Goal: Task Accomplishment & Management: Complete application form

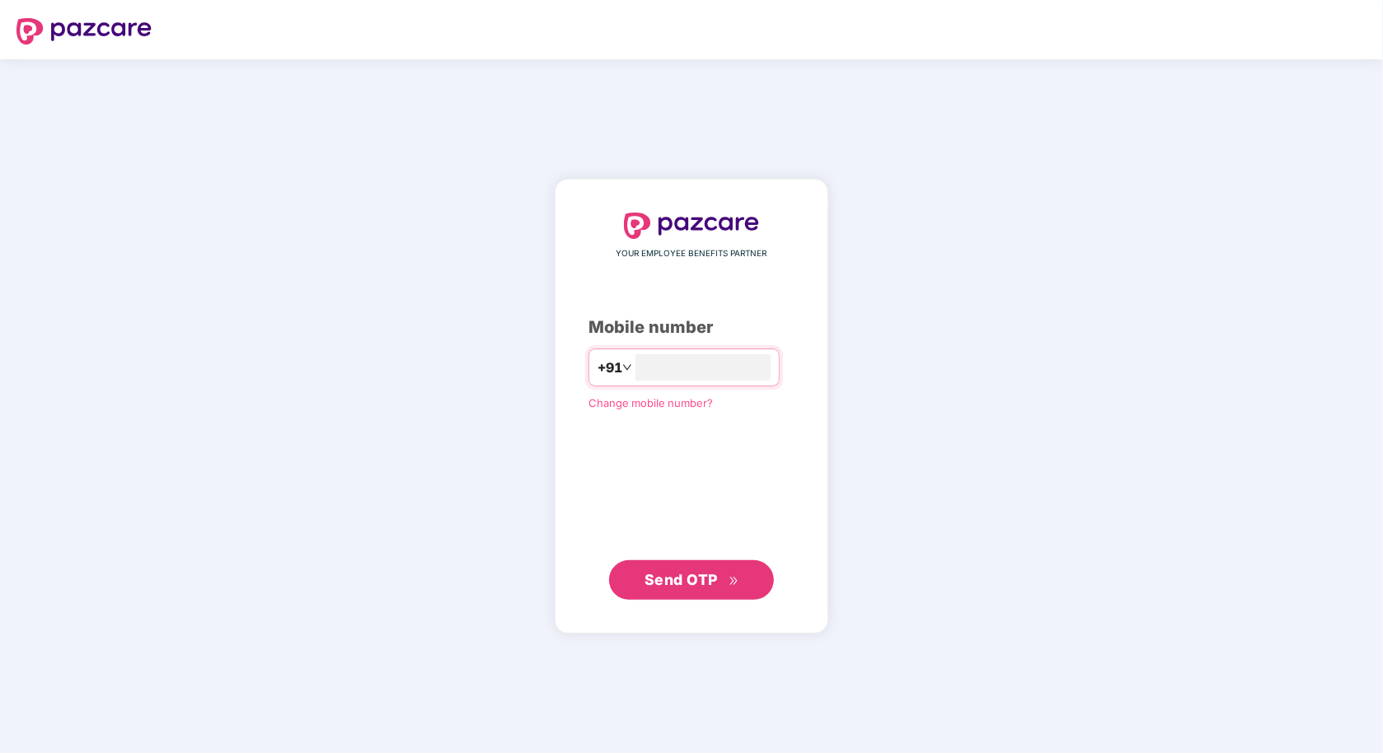
type input "**********"
click at [686, 583] on span "Send OTP" at bounding box center [681, 579] width 73 height 17
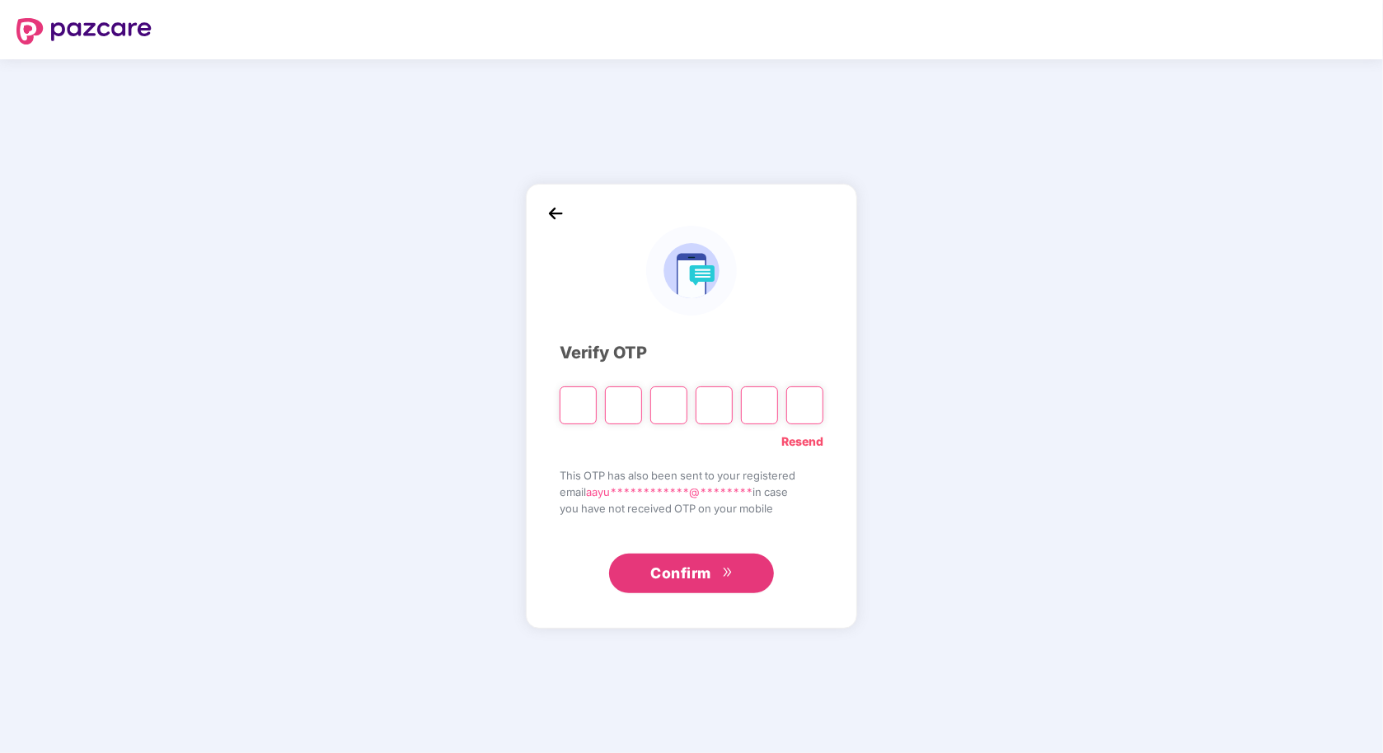
type input "*"
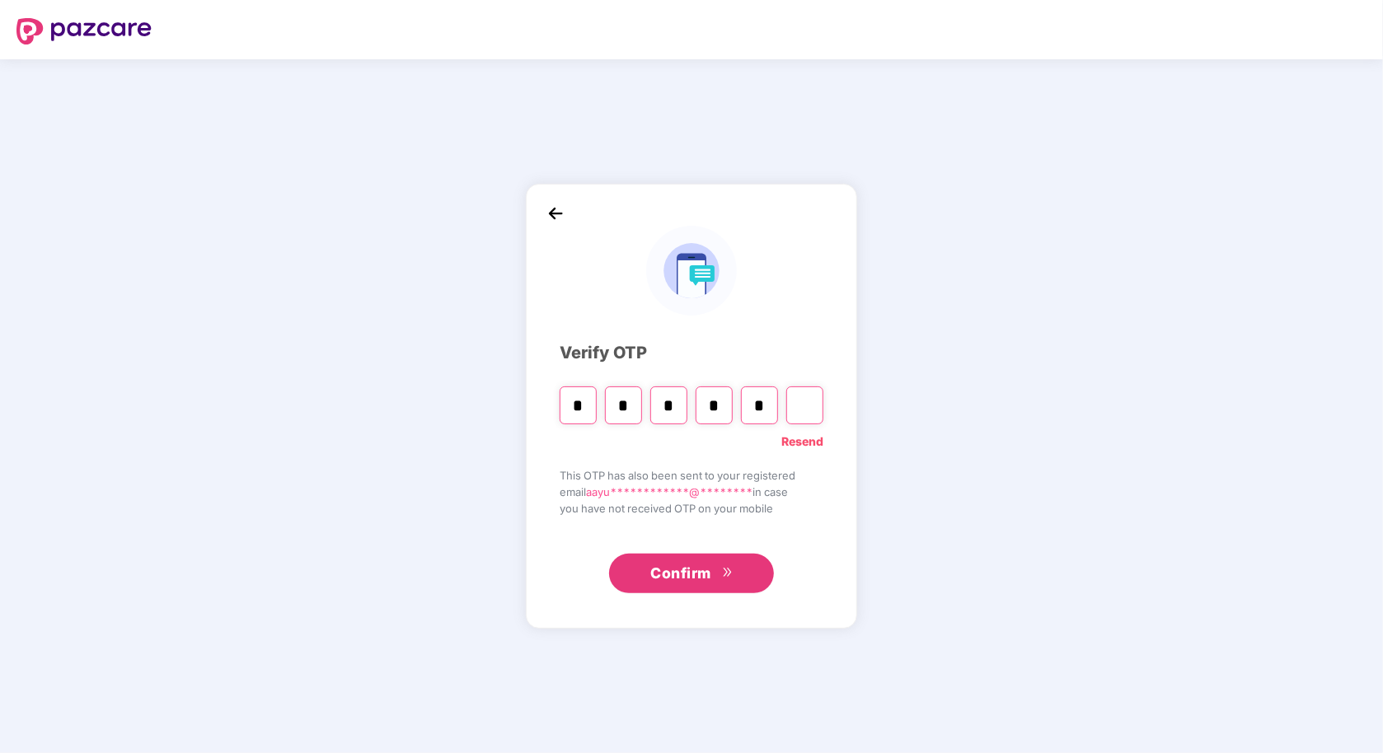
type input "*"
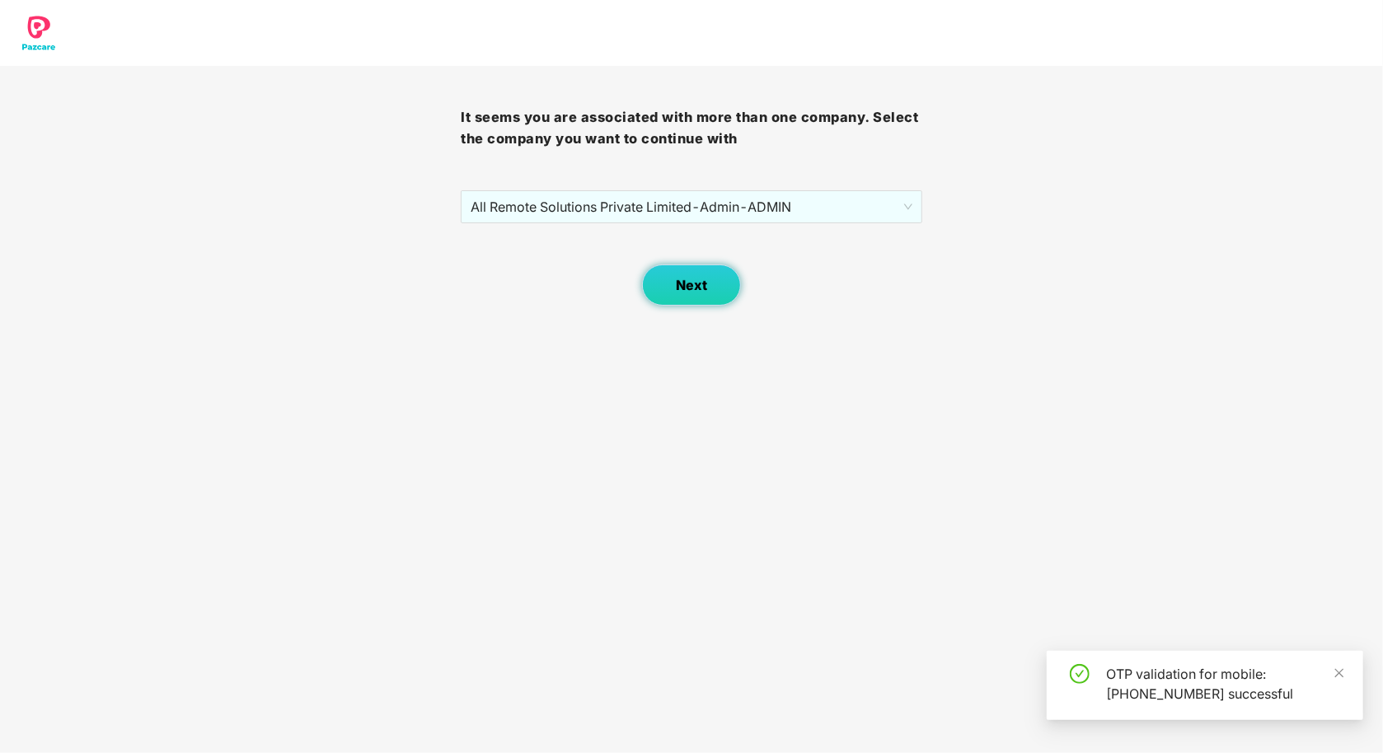
click at [709, 285] on button "Next" at bounding box center [691, 285] width 99 height 41
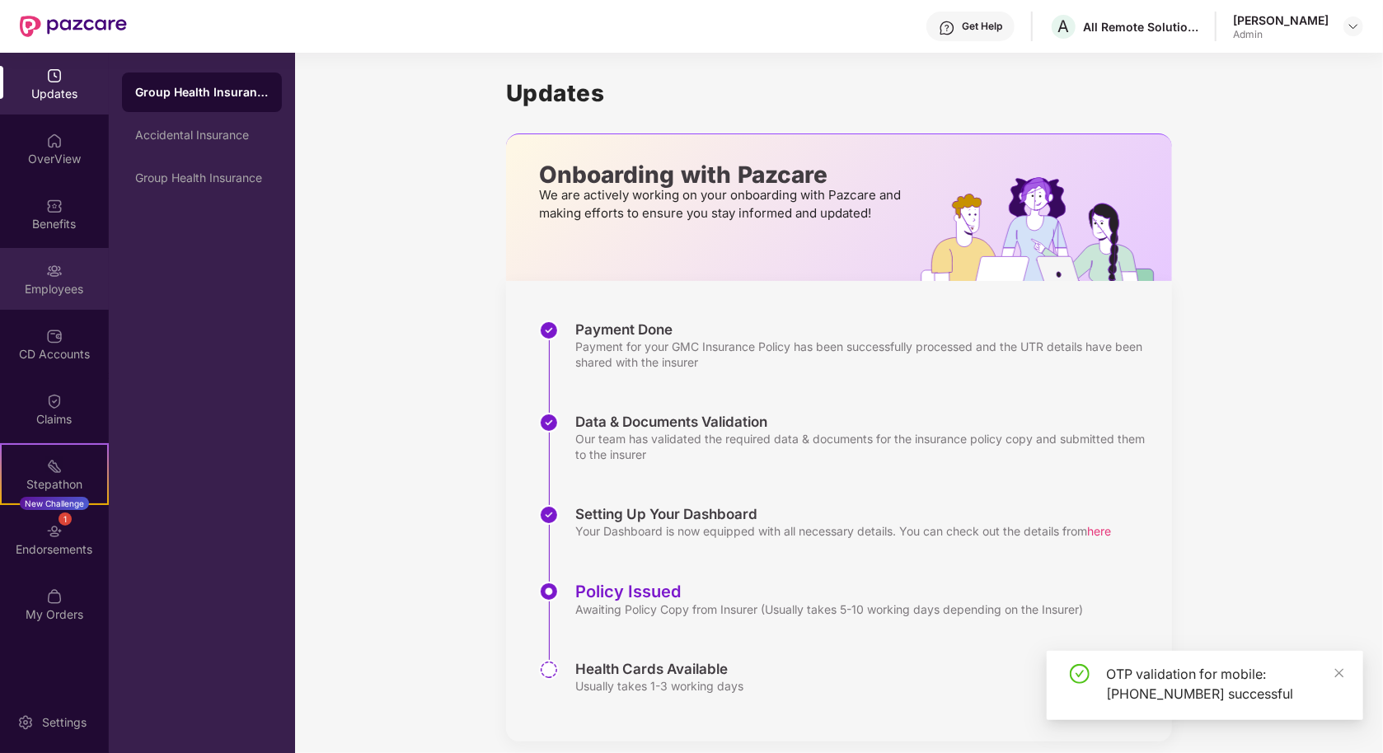
click at [64, 287] on div "Employees" at bounding box center [54, 289] width 109 height 16
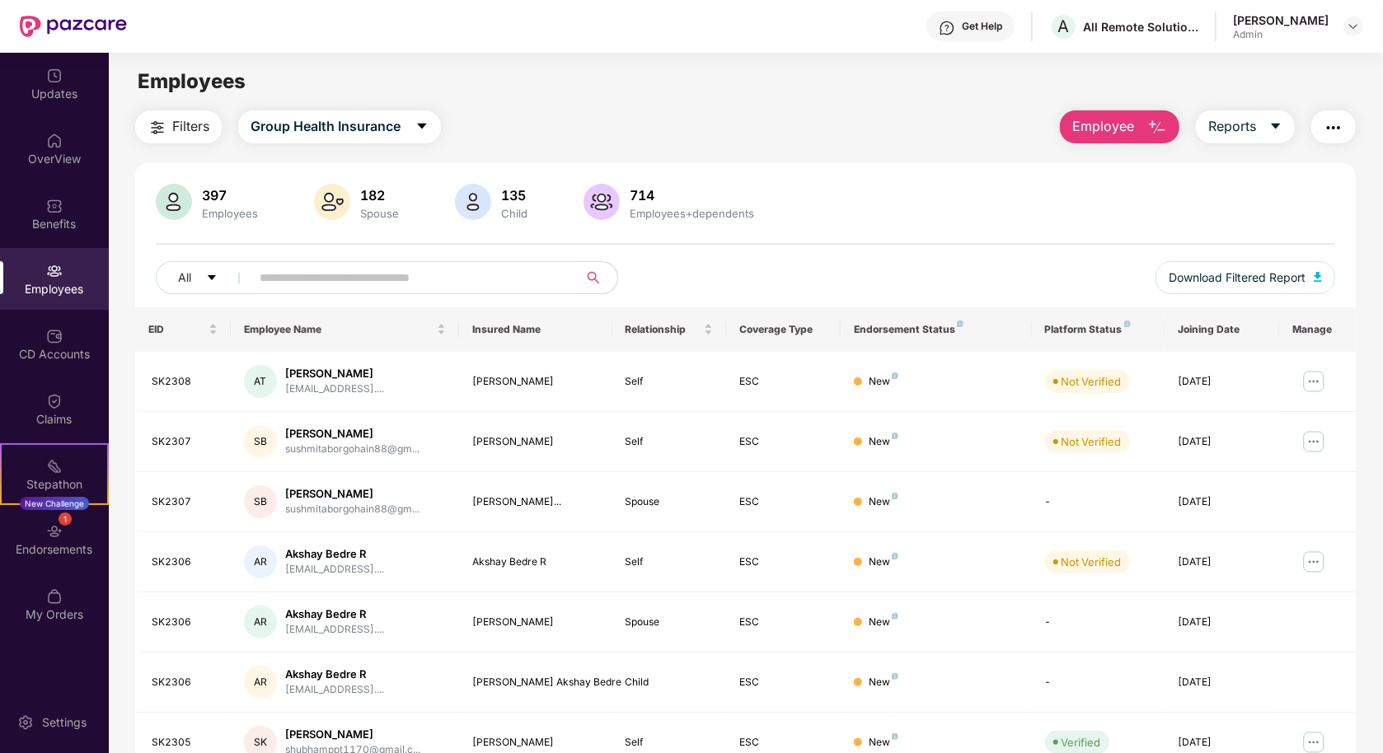
click at [1083, 133] on span "Employee" at bounding box center [1103, 126] width 62 height 21
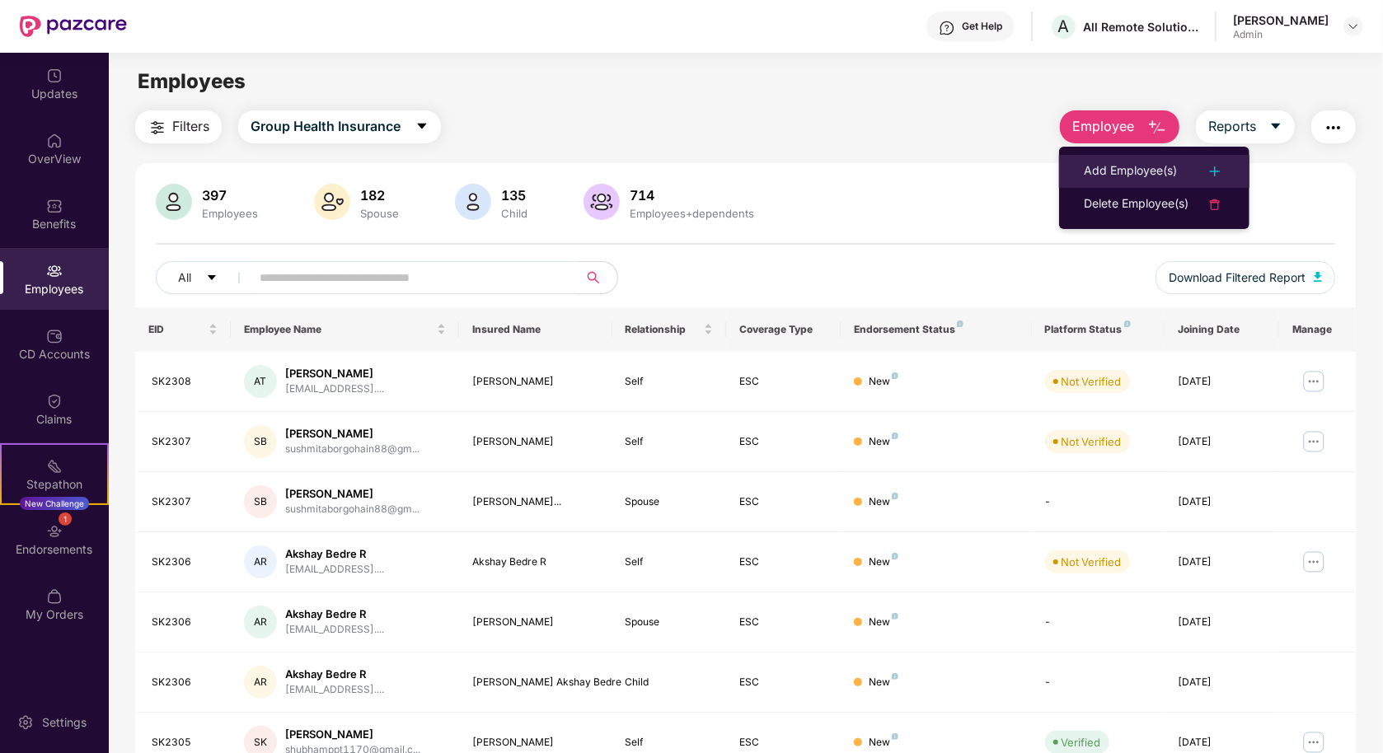
click at [1109, 178] on div "Add Employee(s)" at bounding box center [1130, 172] width 93 height 20
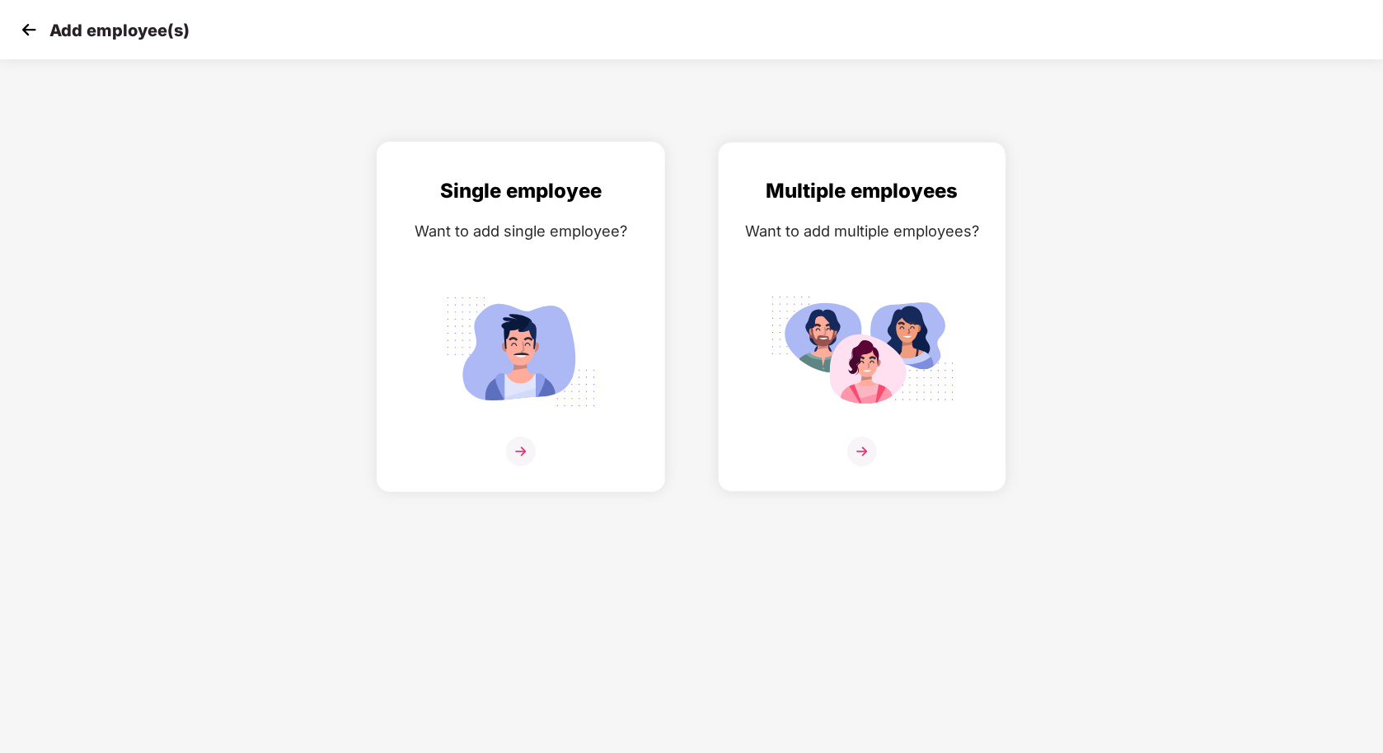
click at [583, 264] on div "Single employee Want to add single employee?" at bounding box center [521, 332] width 254 height 312
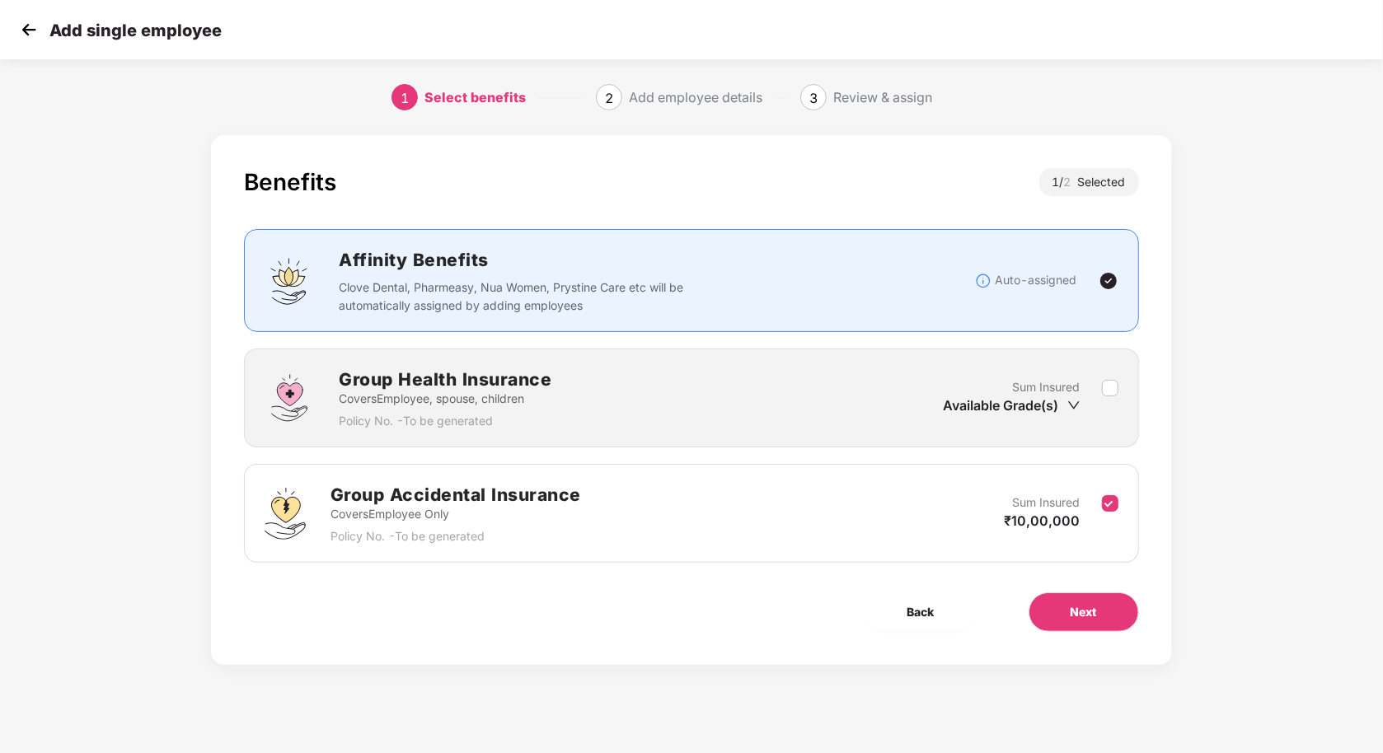
click at [23, 35] on img at bounding box center [28, 29] width 25 height 25
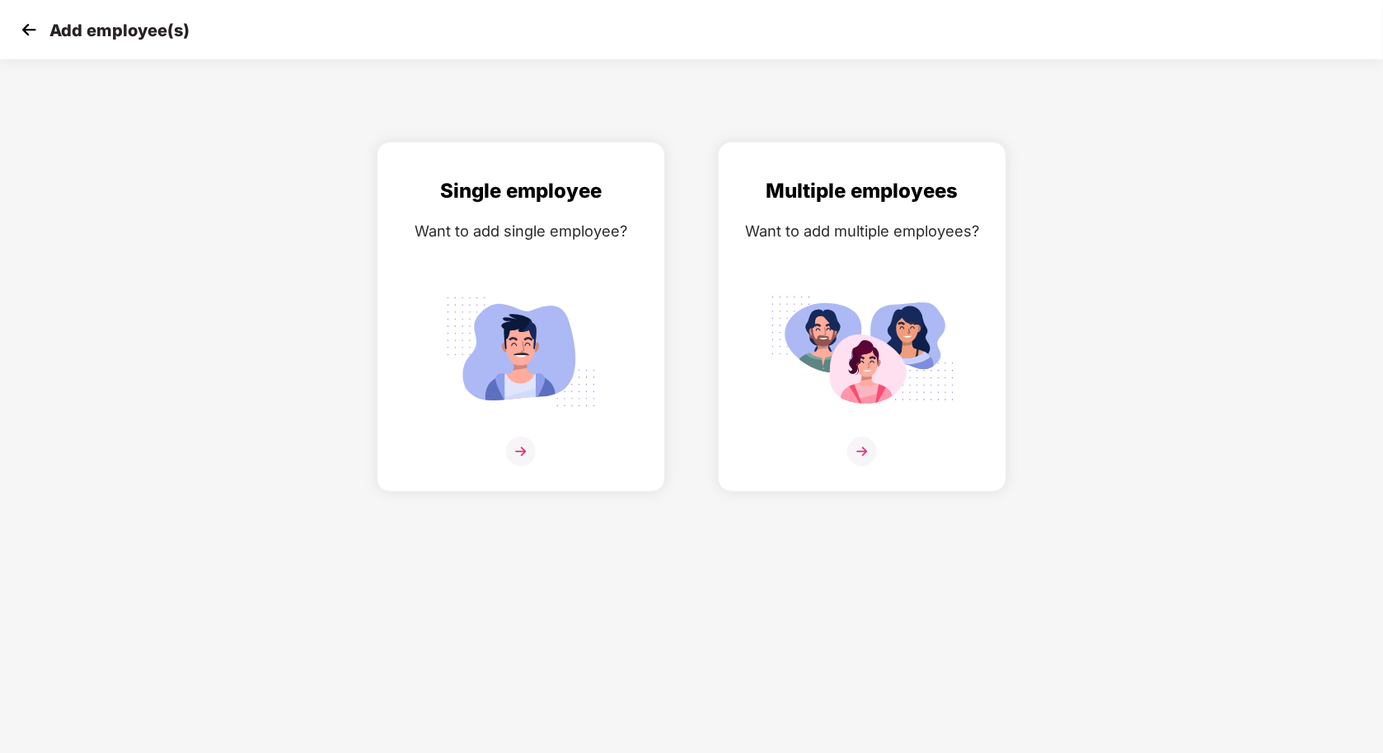
click at [26, 36] on img at bounding box center [28, 29] width 25 height 25
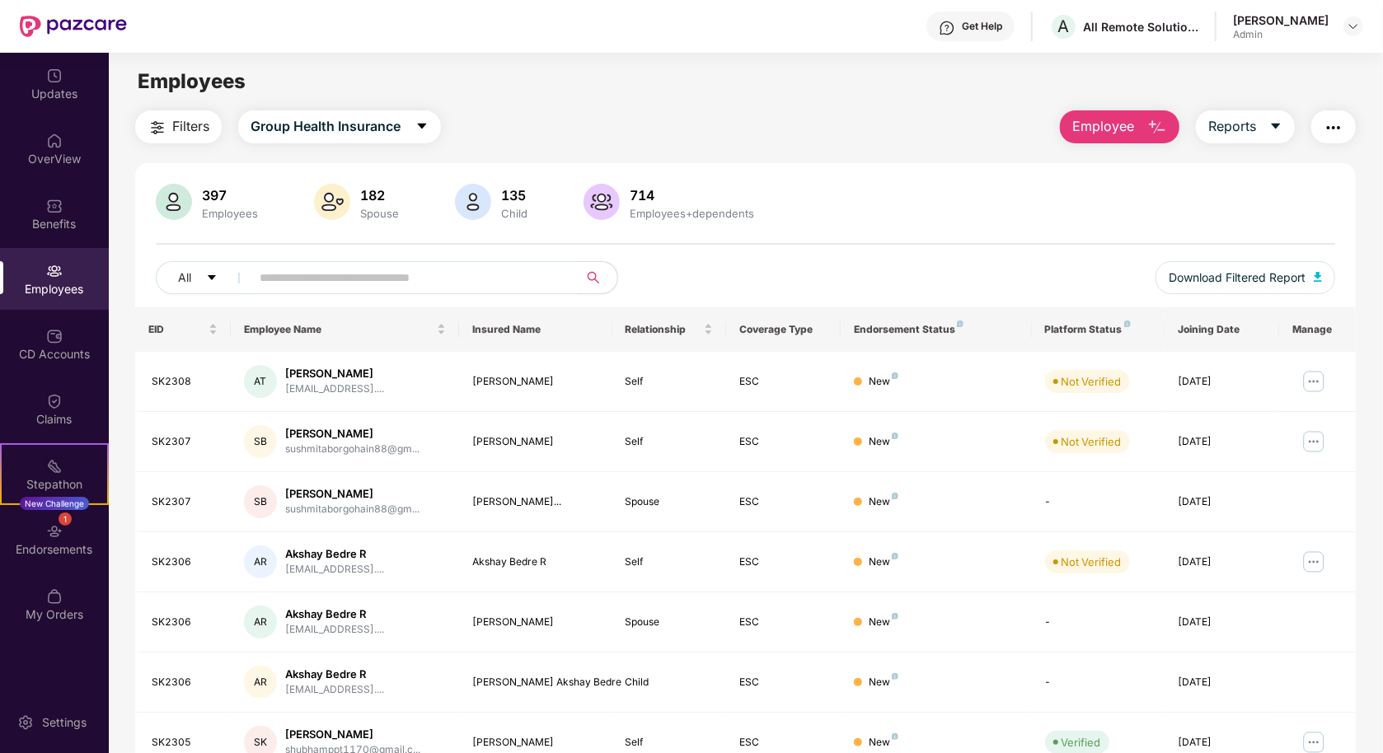
click at [700, 211] on div "Employees+dependents" at bounding box center [691, 213] width 131 height 13
click at [686, 213] on div "Employees+dependents" at bounding box center [691, 213] width 131 height 13
click at [702, 211] on div "Employees+dependents" at bounding box center [691, 213] width 131 height 13
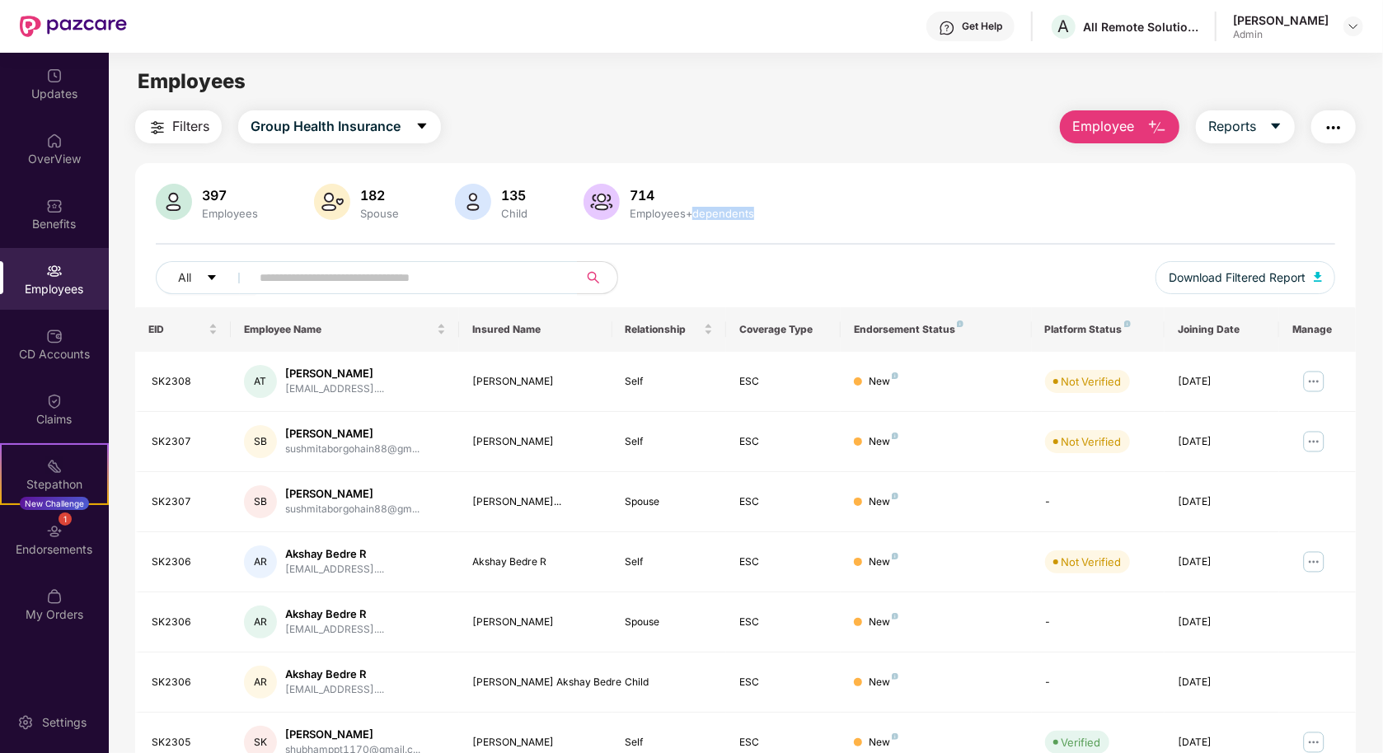
click at [702, 211] on div "Employees+dependents" at bounding box center [691, 213] width 131 height 13
click at [686, 213] on div "Employees+dependents" at bounding box center [691, 213] width 131 height 13
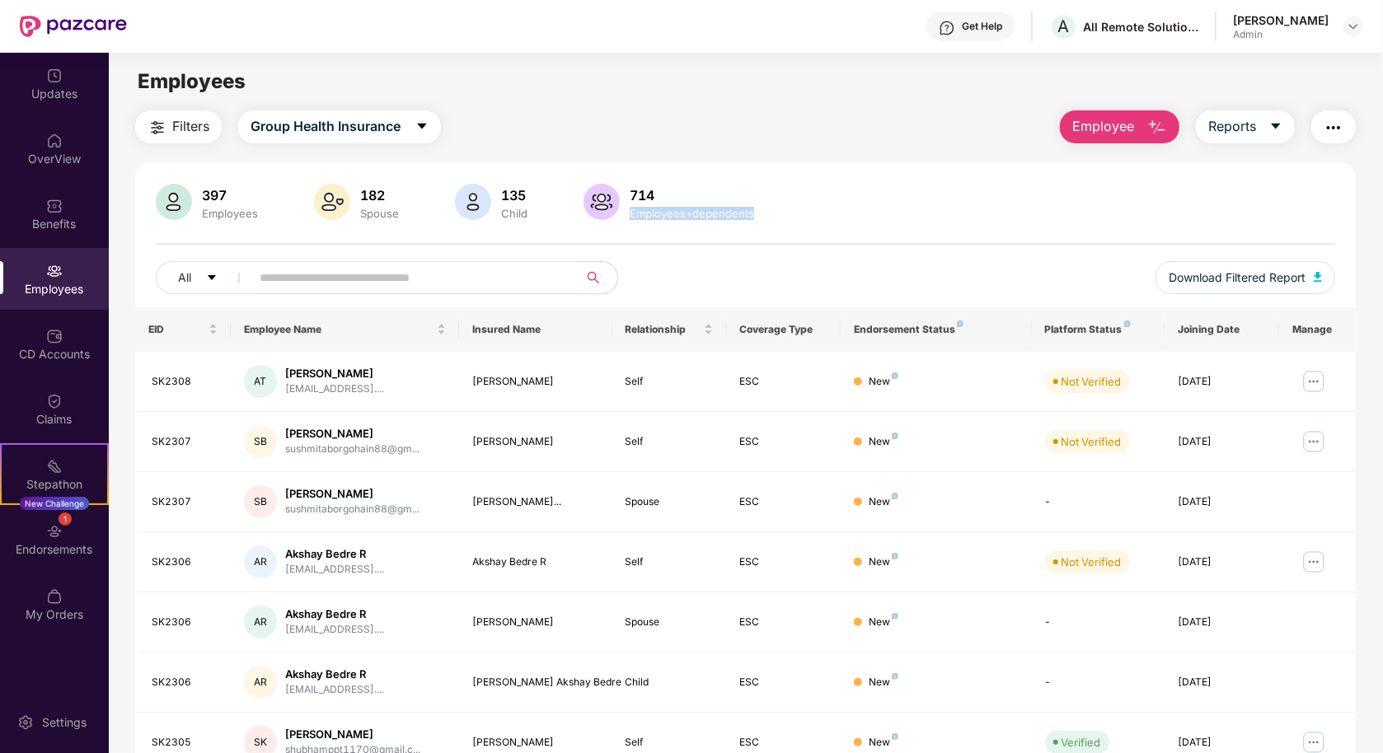
click at [686, 213] on div "Employees+dependents" at bounding box center [691, 213] width 131 height 13
click at [1282, 119] on button "Reports" at bounding box center [1245, 126] width 99 height 33
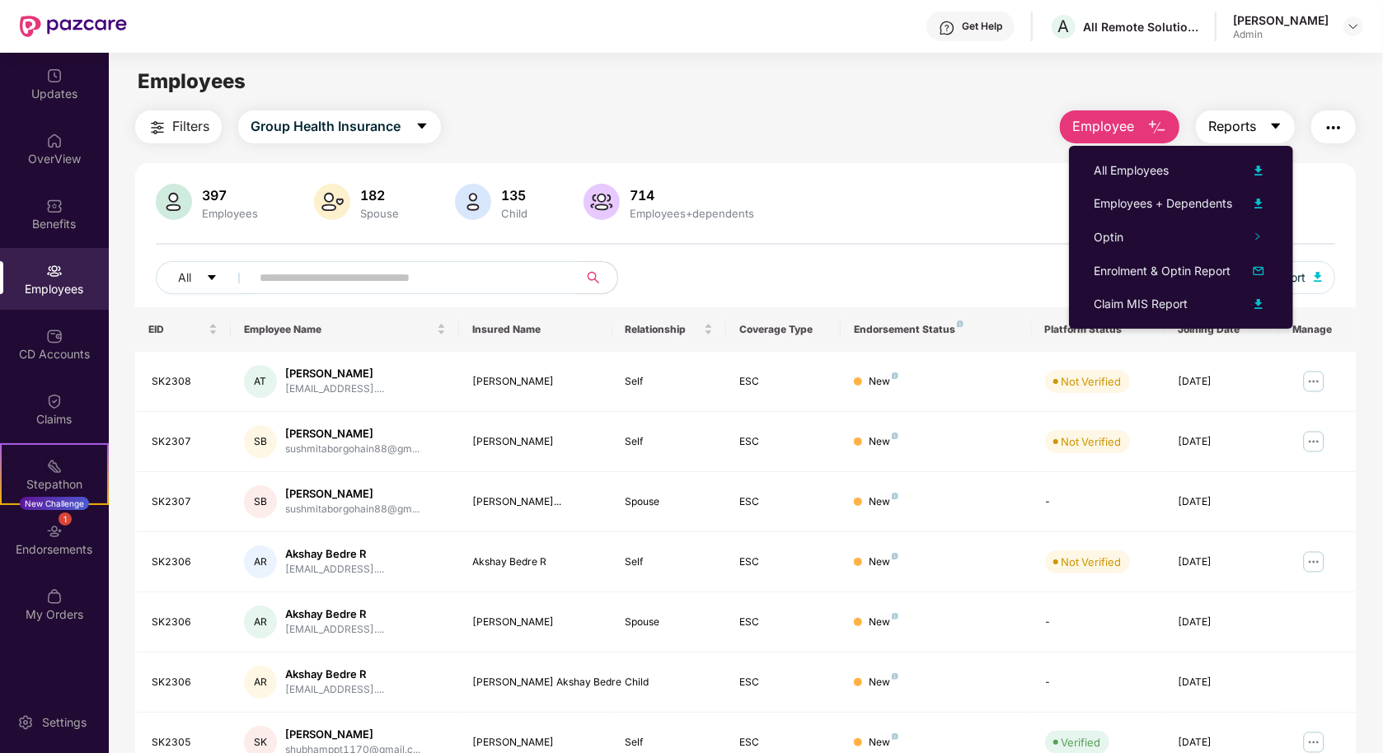
click at [1282, 119] on button "Reports" at bounding box center [1245, 126] width 99 height 33
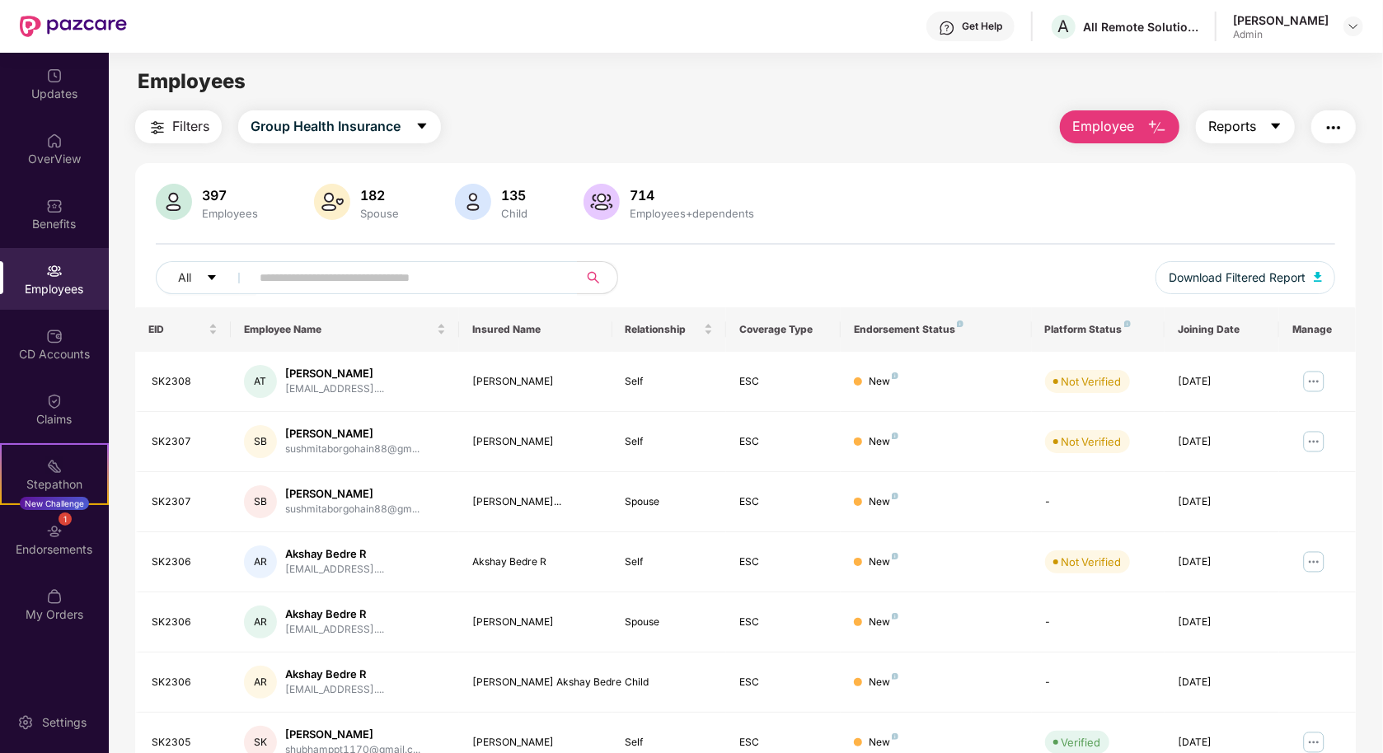
click at [1282, 119] on button "Reports" at bounding box center [1245, 126] width 99 height 33
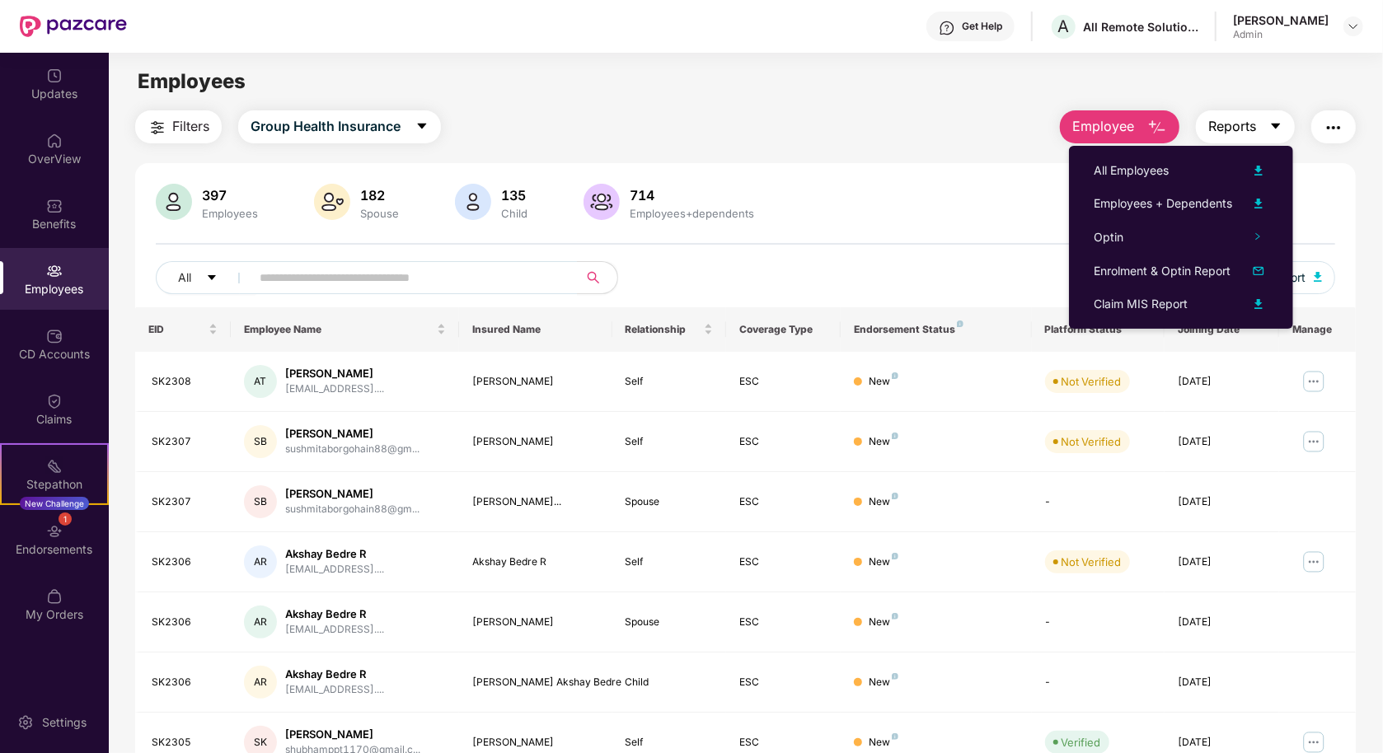
click at [1282, 119] on button "Reports" at bounding box center [1245, 126] width 99 height 33
